Goal: Check status: Check status

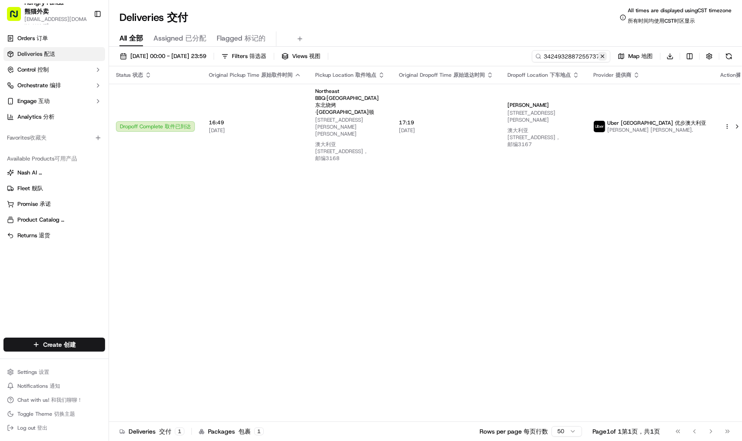
click at [603, 55] on button at bounding box center [602, 56] width 9 height 9
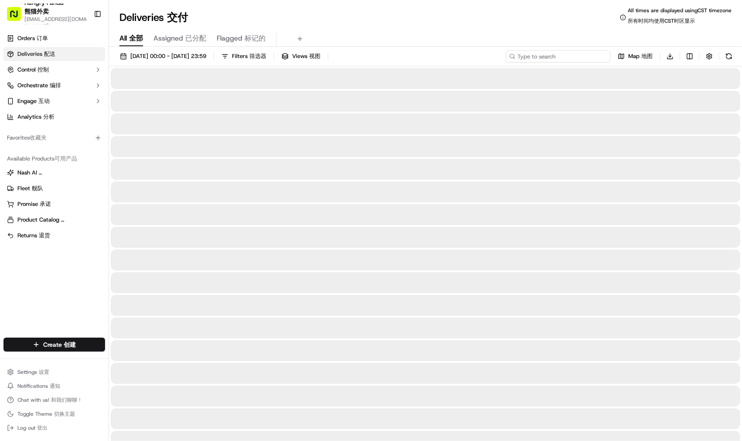
click at [535, 57] on input at bounding box center [558, 56] width 105 height 12
paste input "1436939607257725291560"
type input "1436939607257725291560"
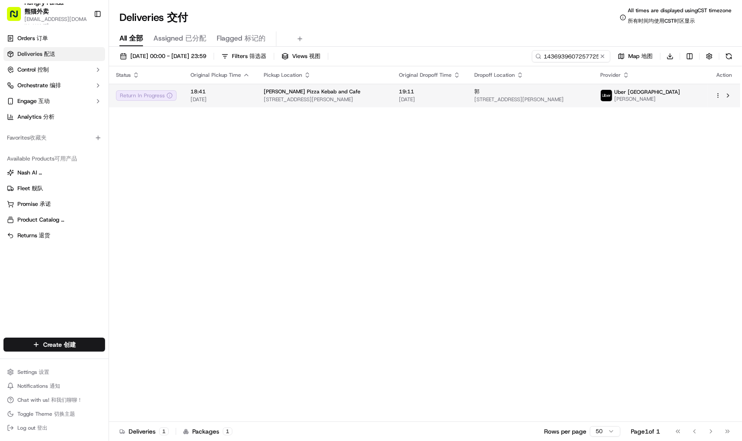
click at [320, 100] on span "[STREET_ADDRESS][PERSON_NAME]" at bounding box center [324, 99] width 121 height 7
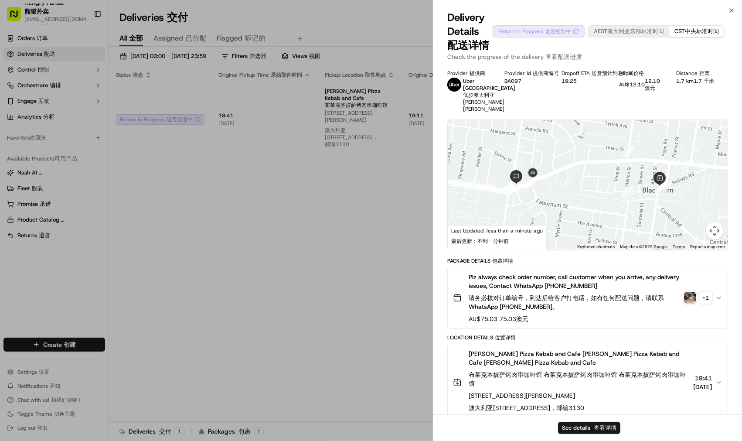
click at [690, 304] on img "button" at bounding box center [690, 298] width 12 height 12
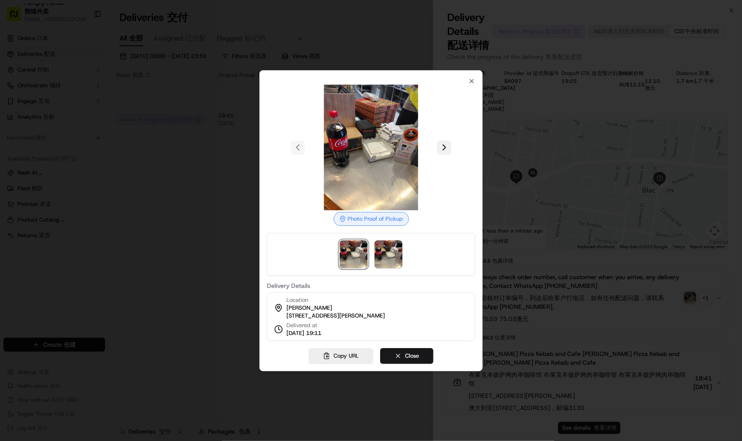
click at [443, 142] on button at bounding box center [444, 147] width 14 height 14
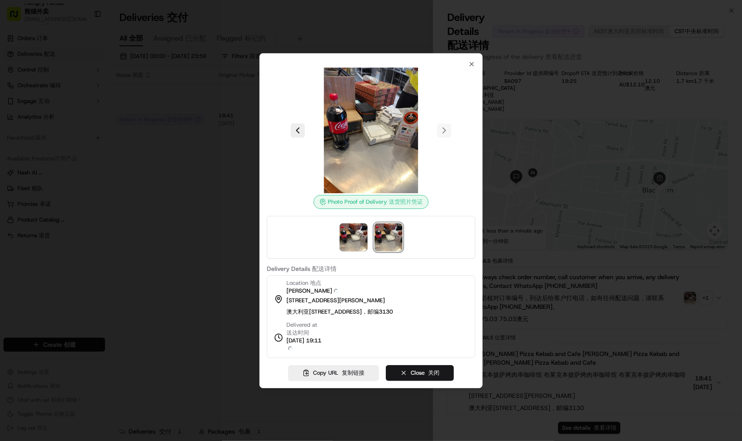
click at [470, 72] on div at bounding box center [371, 131] width 208 height 126
click at [470, 67] on icon "button" at bounding box center [471, 64] width 7 height 7
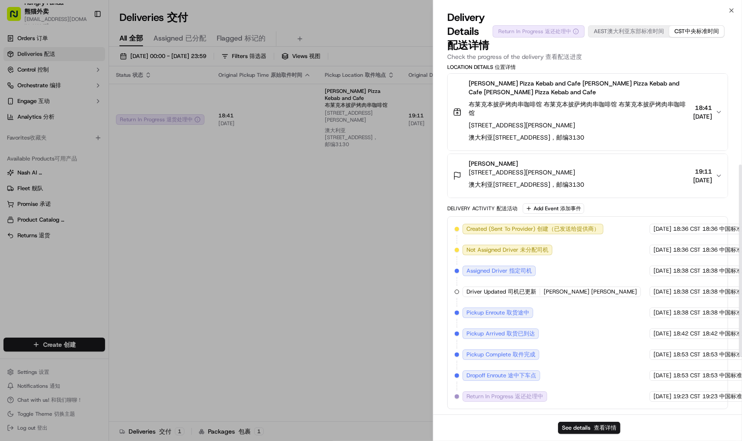
scroll to position [285, 0]
click at [742, 103] on div "Provider Provider 提供商 Uber [GEOGRAPHIC_DATA] [GEOGRAPHIC_DATA] [GEOGRAPHIC_DATA…" at bounding box center [587, 104] width 309 height 620
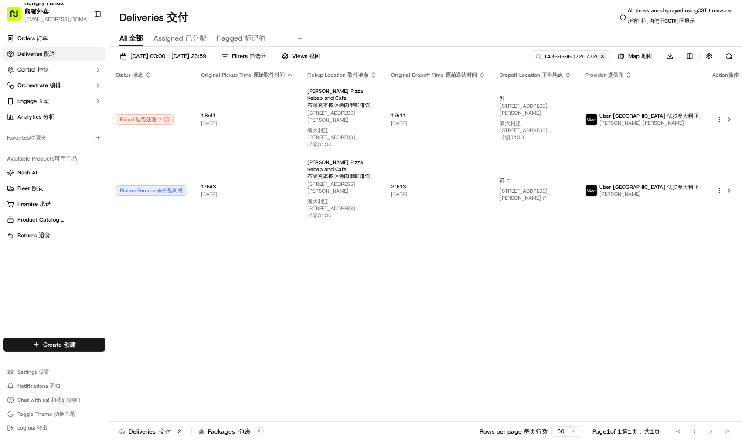
click at [603, 58] on button at bounding box center [602, 56] width 9 height 9
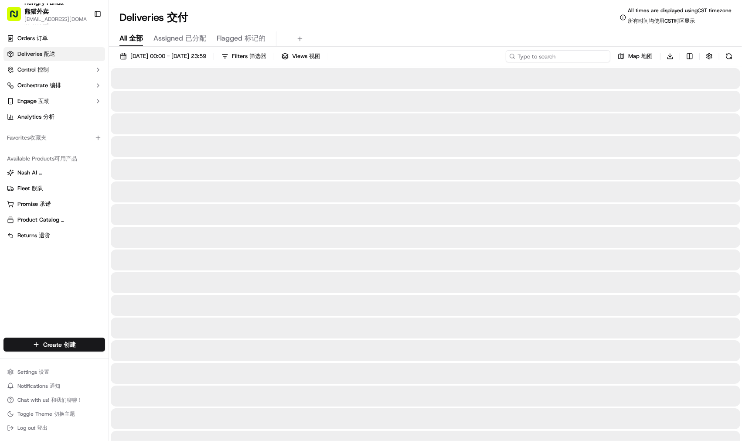
click at [590, 58] on input at bounding box center [558, 56] width 105 height 12
paste input "942347457711591449"
type input "942347457711591449"
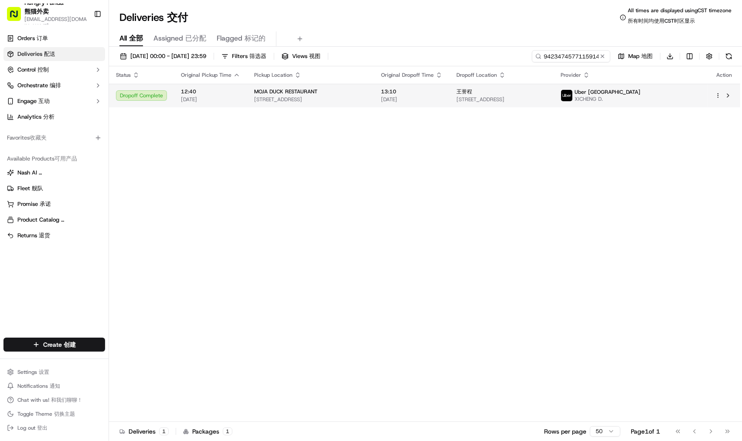
click at [506, 98] on span "[STREET_ADDRESS]" at bounding box center [501, 99] width 90 height 7
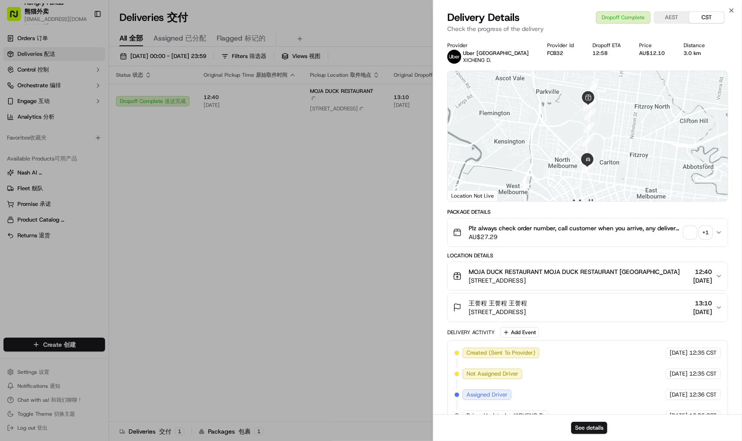
click at [693, 233] on span "button" at bounding box center [690, 232] width 12 height 12
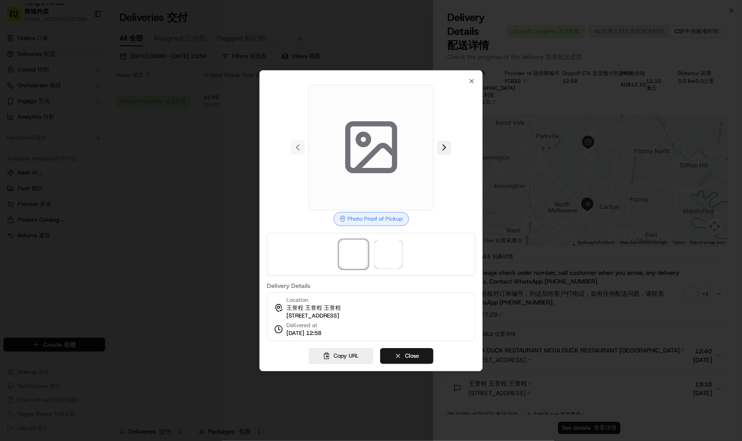
click at [443, 144] on button at bounding box center [444, 147] width 14 height 14
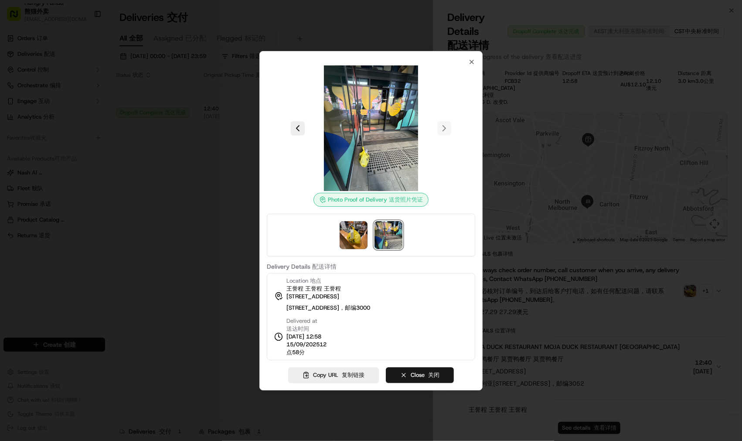
click at [164, 269] on div at bounding box center [371, 220] width 742 height 441
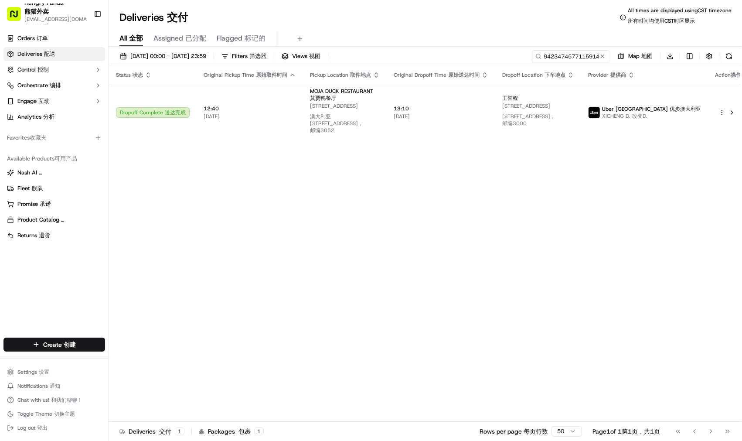
click at [348, 262] on div "Status Status 状态 Original Pickup Time Original Pickup Time 原始取件时间 Pickup Locati…" at bounding box center [428, 247] width 639 height 362
click at [604, 57] on button at bounding box center [602, 56] width 9 height 9
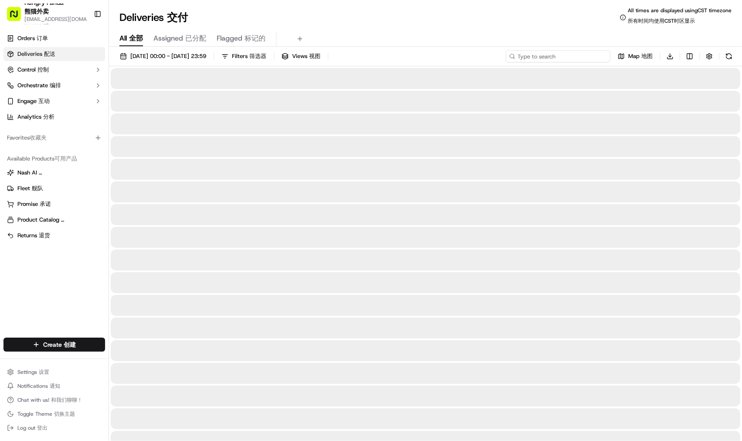
click at [555, 55] on input at bounding box center [558, 56] width 105 height 12
paste input "1436939607257725291560"
type input "1436939607257725291560"
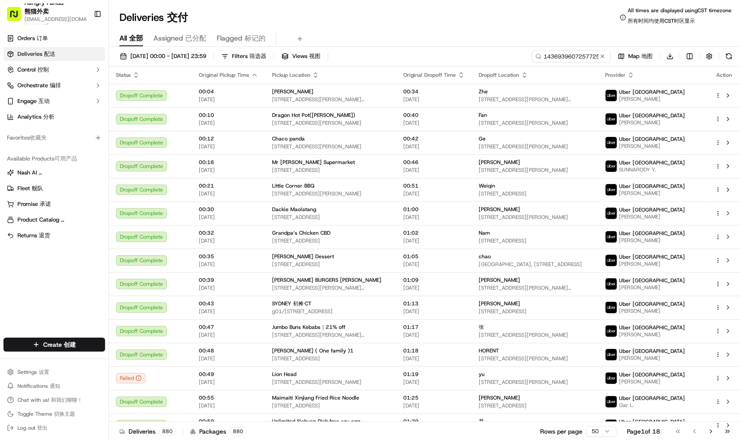
click at [535, 56] on icon at bounding box center [538, 56] width 6 height 6
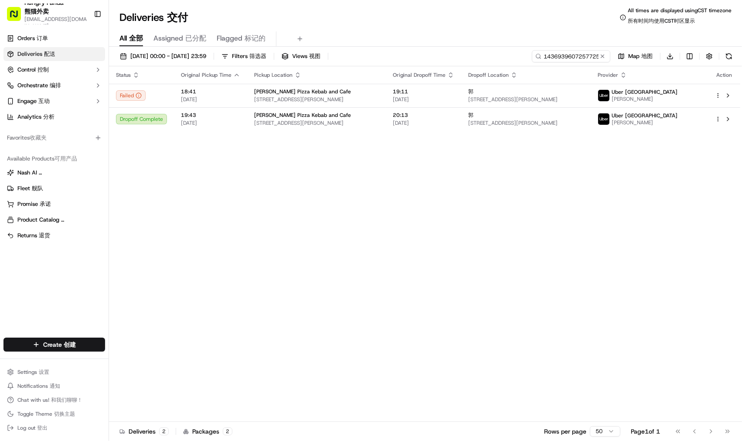
click at [538, 57] on icon at bounding box center [538, 56] width 6 height 6
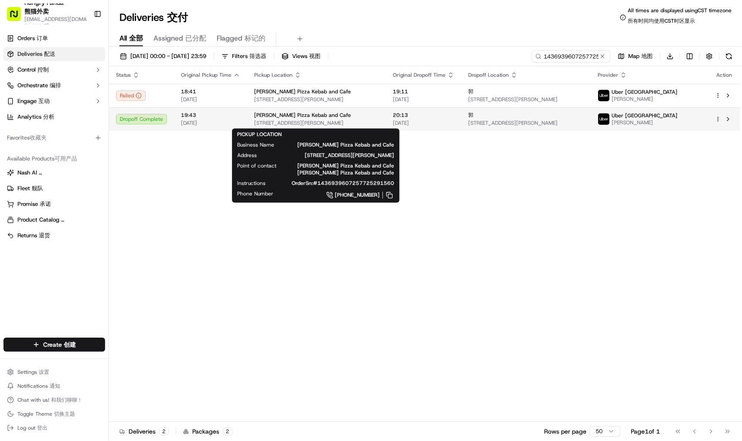
click at [342, 120] on span "[STREET_ADDRESS][PERSON_NAME]" at bounding box center [316, 122] width 125 height 7
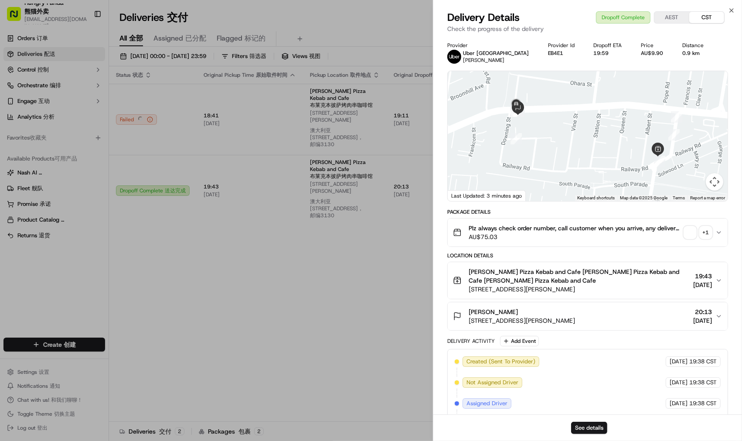
click at [686, 239] on div "Plz always check order number, call customer when you arrive, any delivery issu…" at bounding box center [584, 232] width 262 height 17
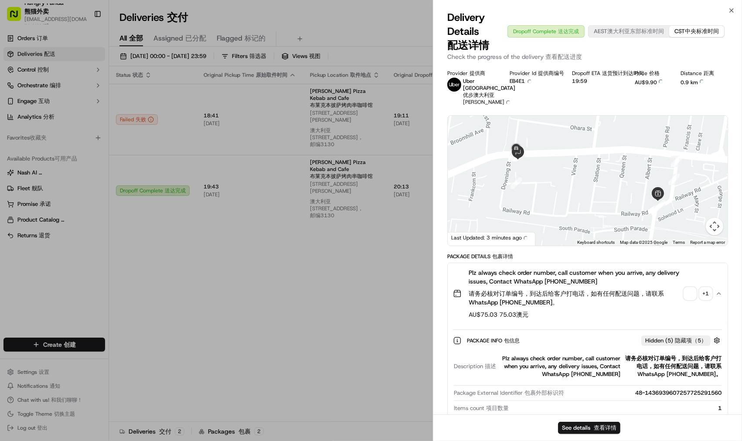
click at [694, 293] on span "button" at bounding box center [690, 293] width 12 height 12
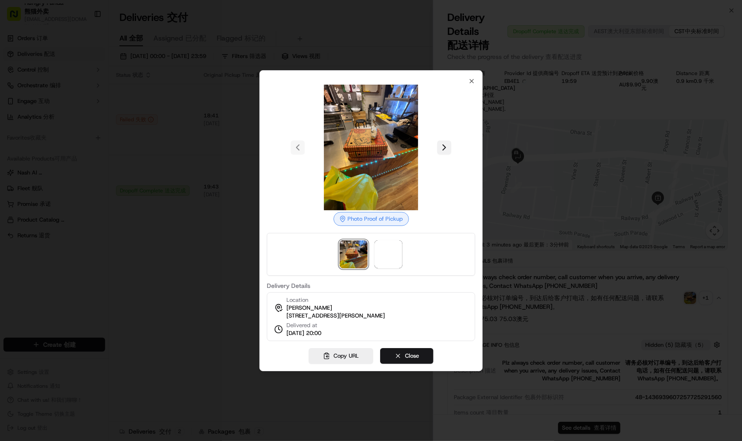
click at [447, 146] on button at bounding box center [444, 147] width 14 height 14
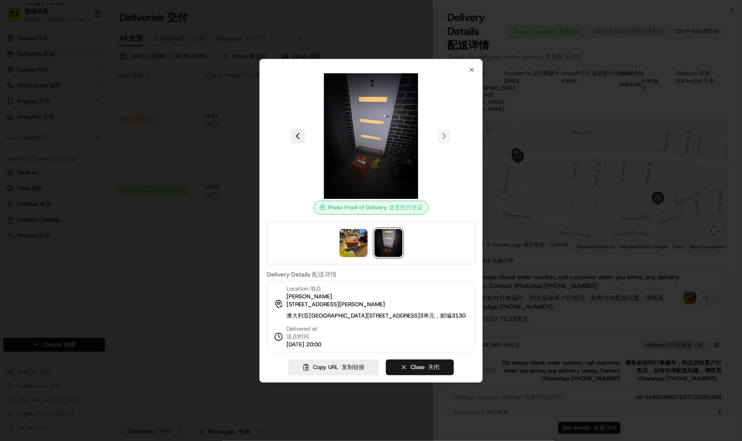
click at [81, 211] on div at bounding box center [371, 220] width 742 height 441
